Goal: Task Accomplishment & Management: Manage account settings

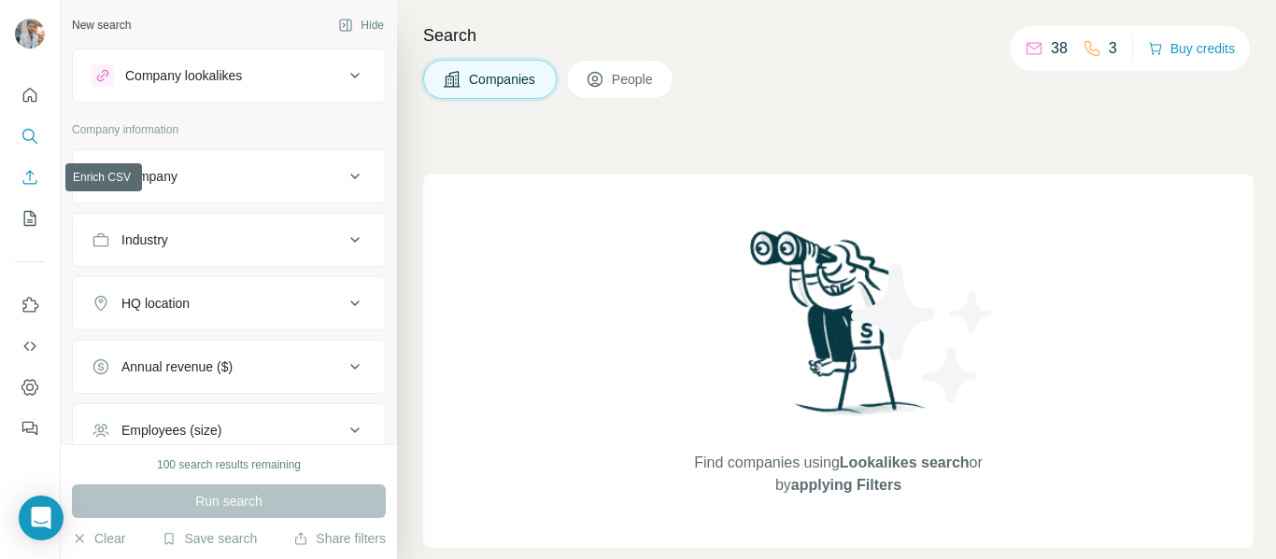
click at [31, 188] on button "Enrich CSV" at bounding box center [30, 178] width 30 height 34
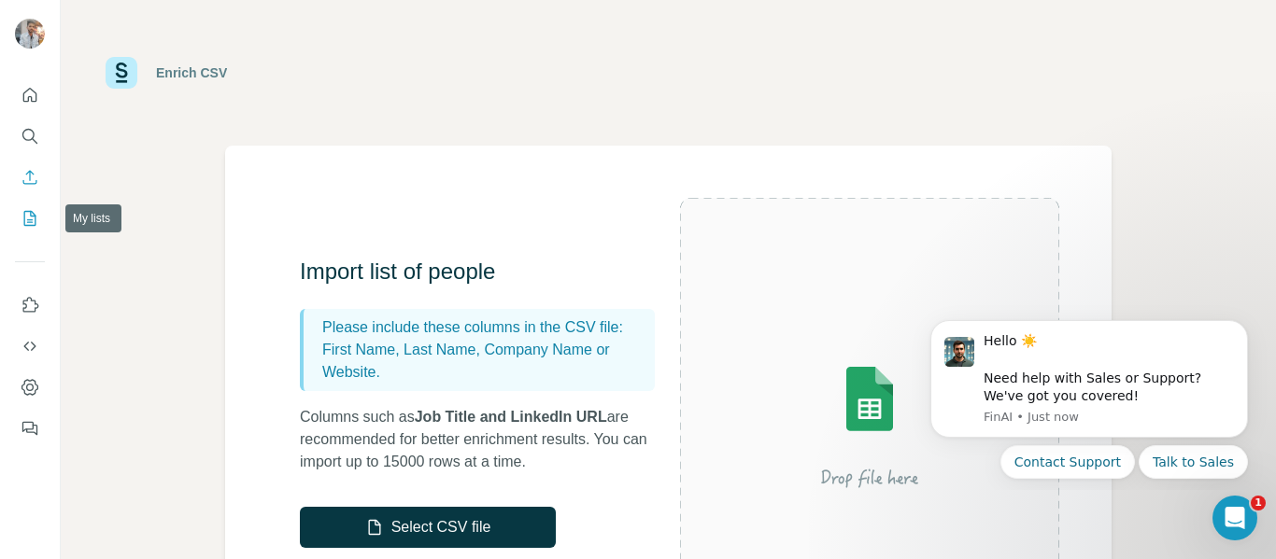
click at [21, 226] on icon "My lists" at bounding box center [30, 218] width 19 height 19
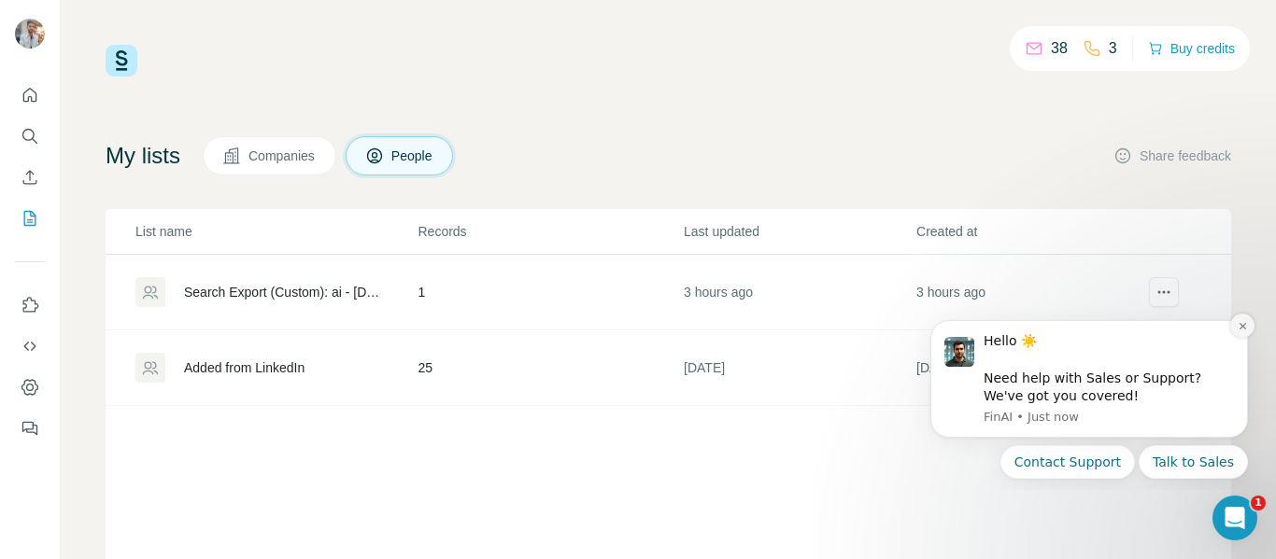
click at [1238, 330] on icon "Dismiss notification" at bounding box center [1243, 326] width 10 height 10
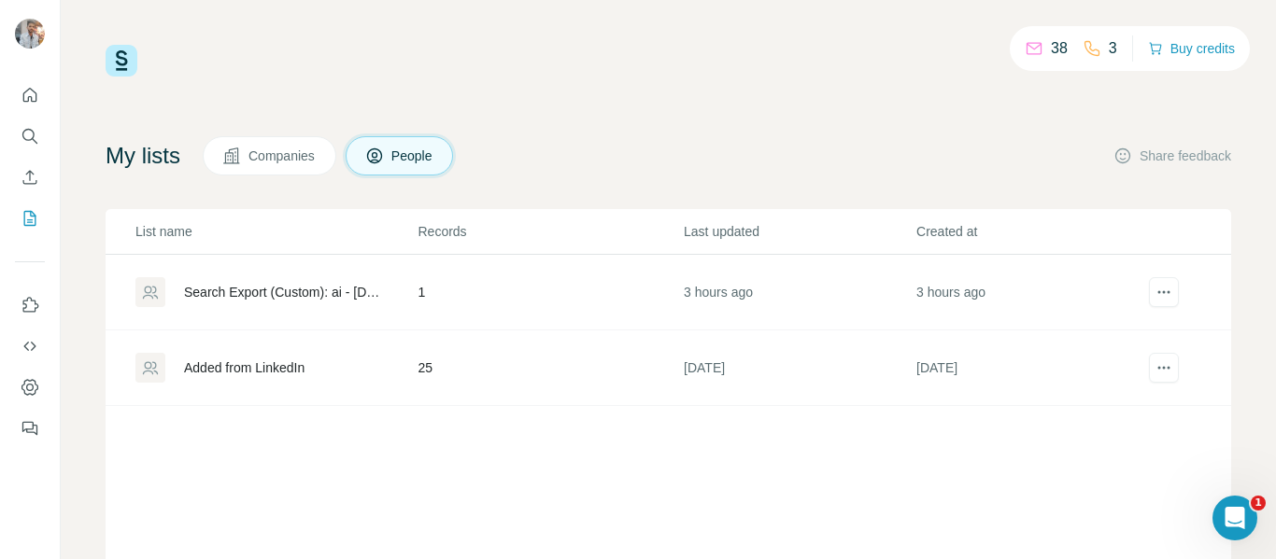
click at [267, 368] on div "Added from LinkedIn" at bounding box center [244, 368] width 120 height 19
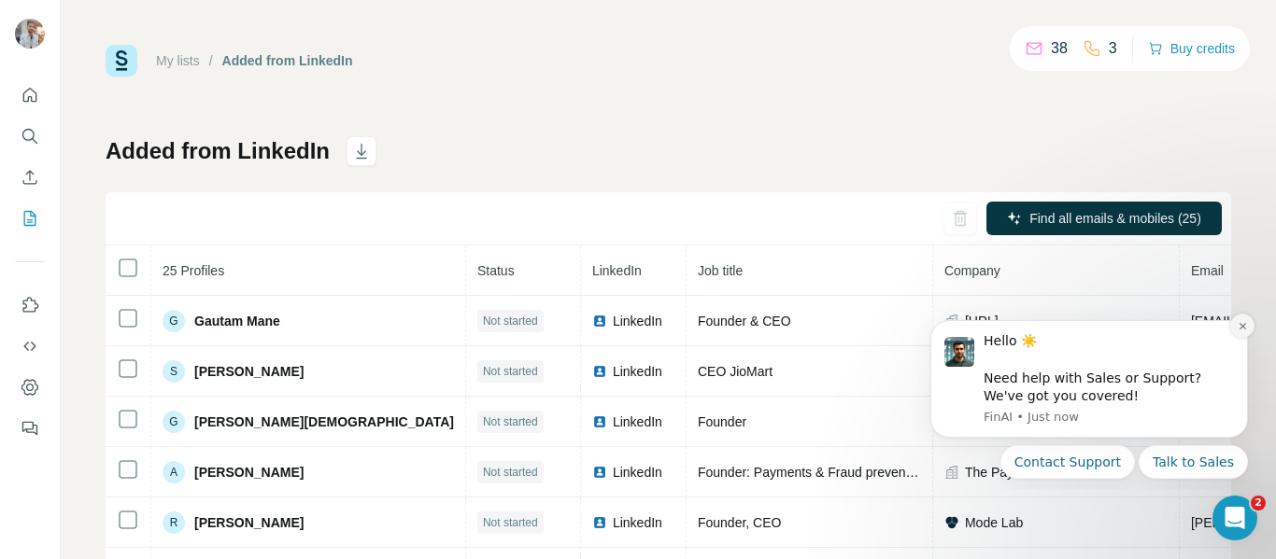
click at [1239, 325] on icon "Dismiss notification" at bounding box center [1243, 326] width 10 height 10
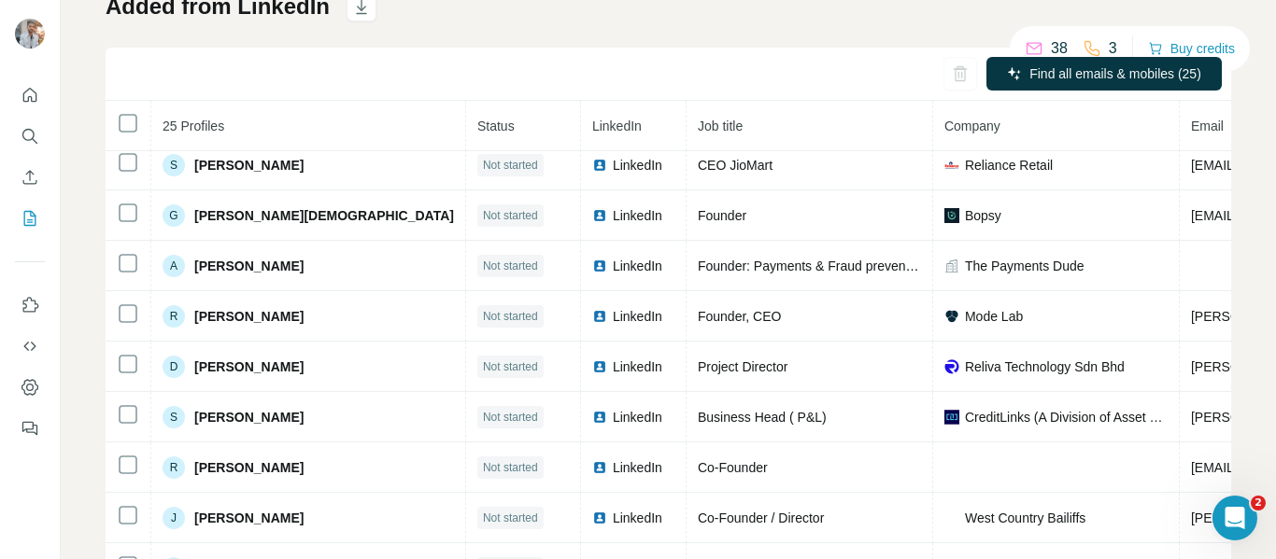
scroll to position [187, 0]
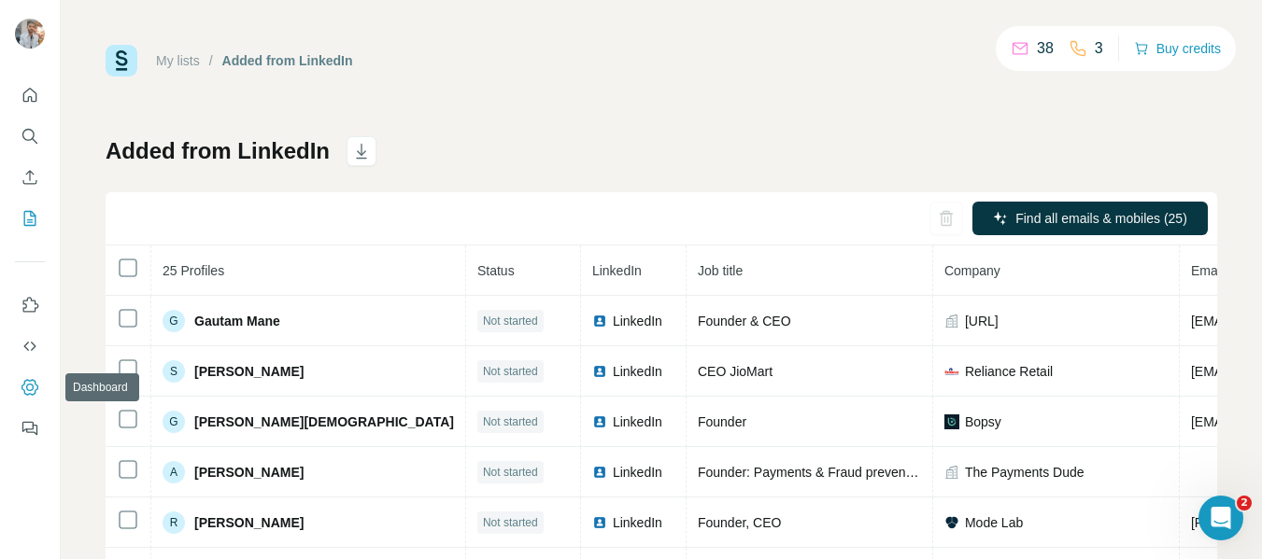
click at [25, 389] on icon "Dashboard" at bounding box center [30, 387] width 19 height 19
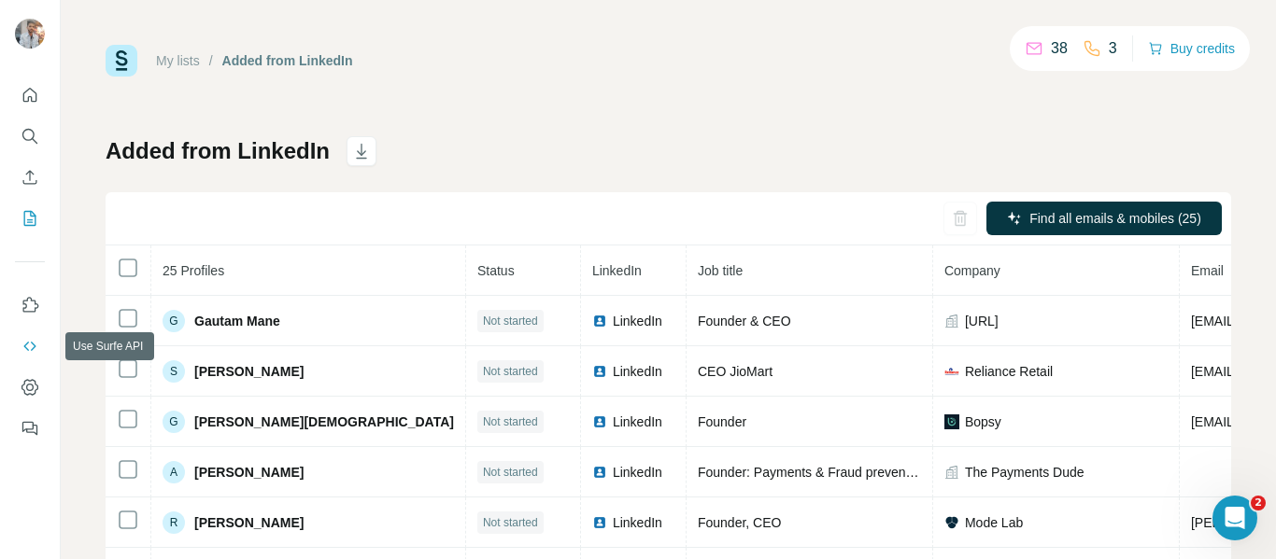
click at [23, 351] on icon "Use Surfe API" at bounding box center [30, 346] width 19 height 19
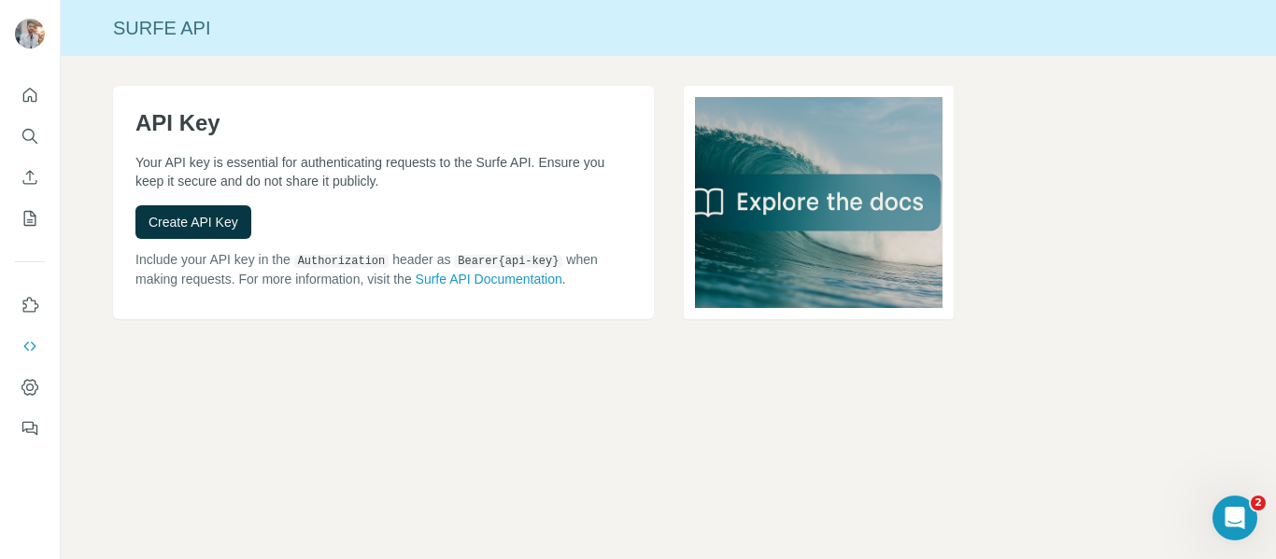
drag, startPoint x: 503, startPoint y: 279, endPoint x: 611, endPoint y: 308, distance: 111.2
